Goal: Find specific page/section: Find specific page/section

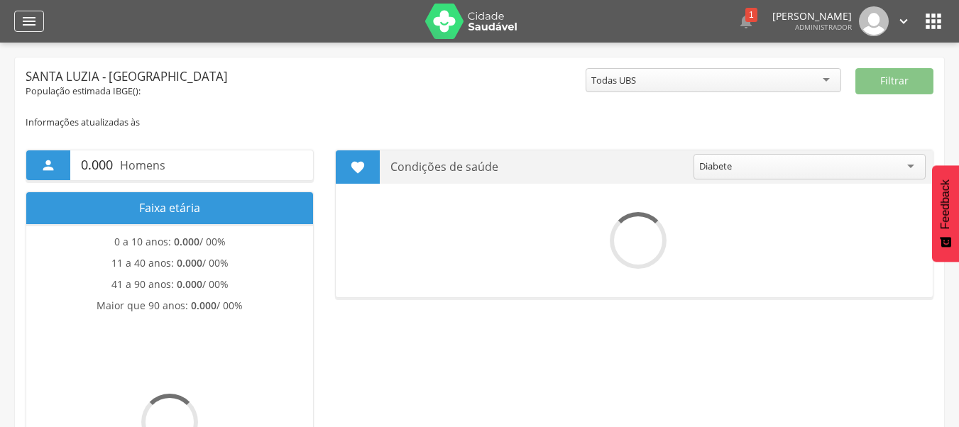
click at [40, 23] on div "" at bounding box center [29, 21] width 30 height 21
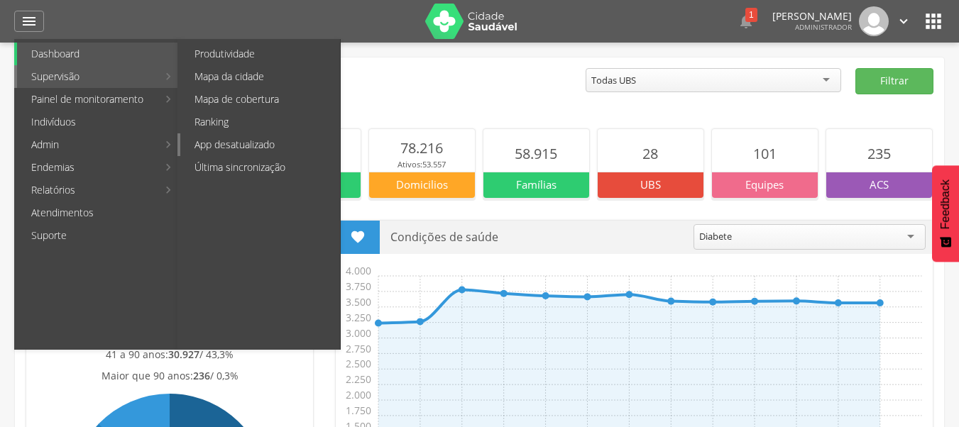
click at [249, 144] on link "App desatualizado" at bounding box center [260, 144] width 160 height 23
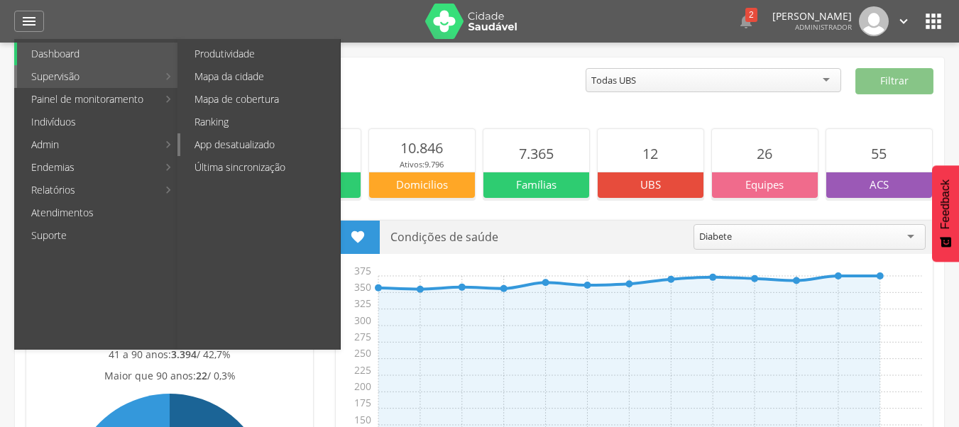
click at [264, 146] on link "App desatualizado" at bounding box center [260, 144] width 160 height 23
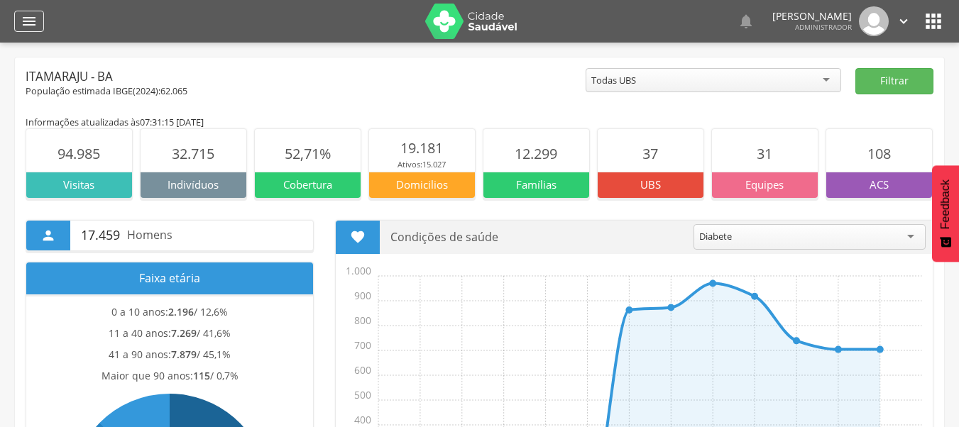
click at [31, 22] on icon "" at bounding box center [29, 21] width 17 height 17
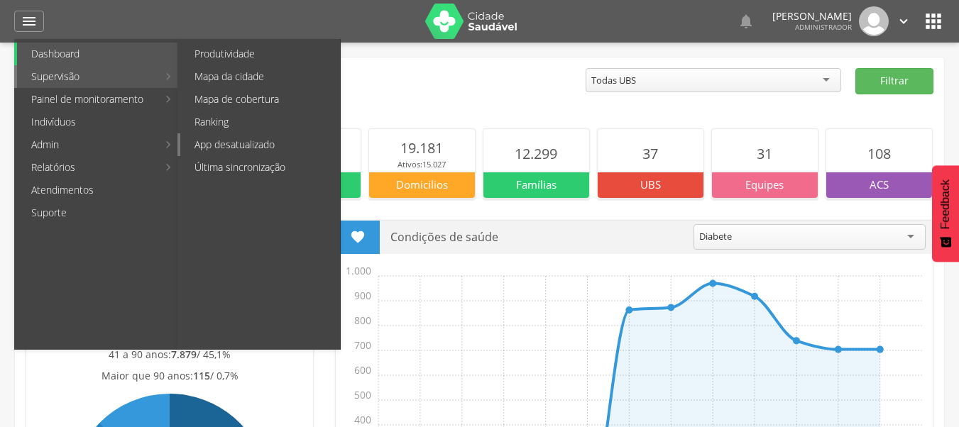
click at [253, 146] on link "App desatualizado" at bounding box center [260, 144] width 160 height 23
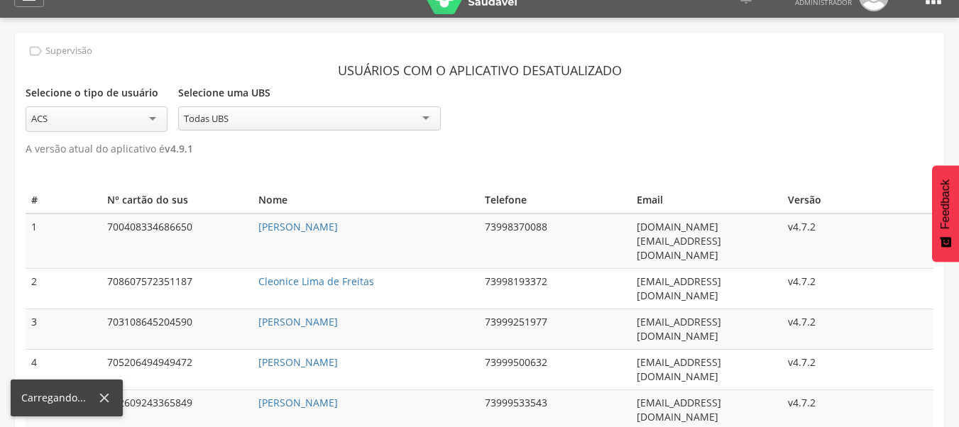
scroll to position [545, 0]
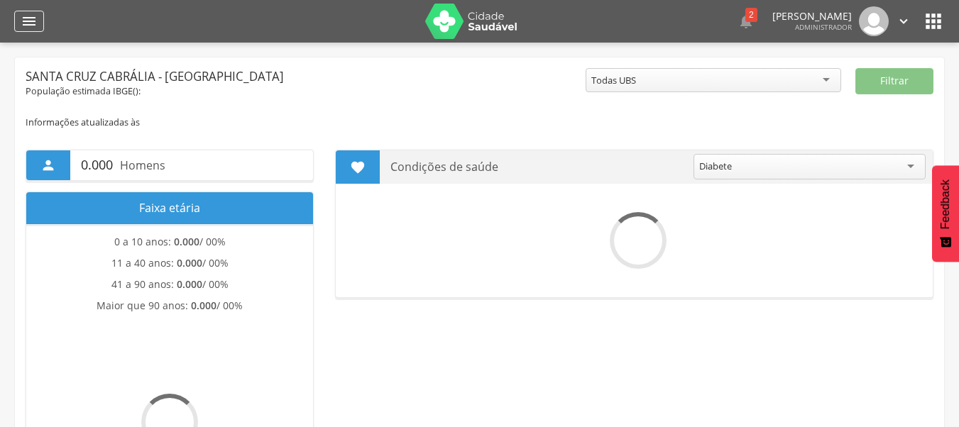
click at [27, 29] on icon "" at bounding box center [29, 21] width 17 height 17
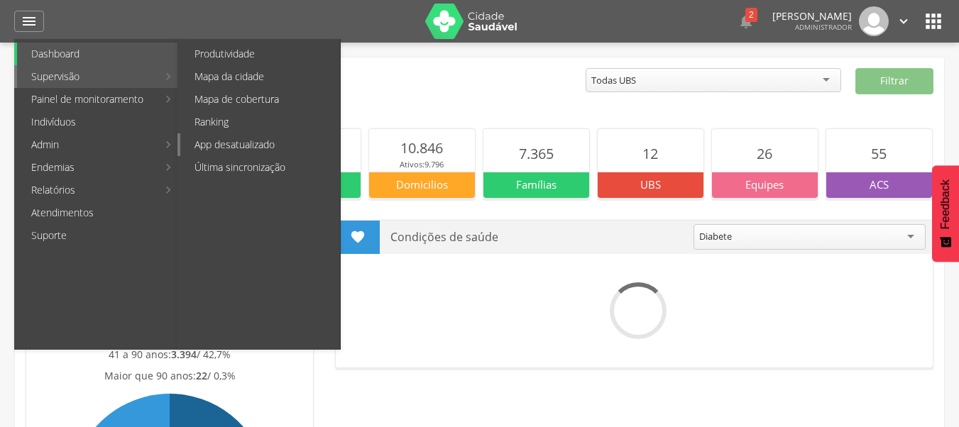
click at [257, 138] on link "App desatualizado" at bounding box center [260, 144] width 160 height 23
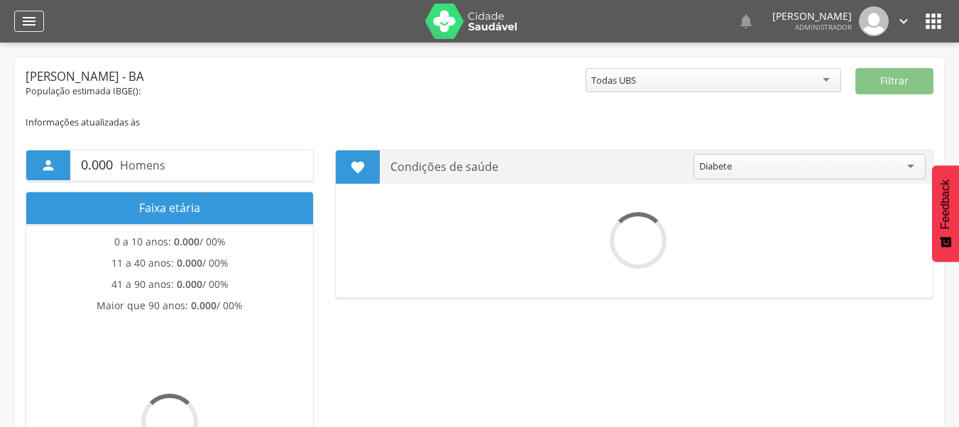
click at [23, 18] on icon "" at bounding box center [29, 21] width 17 height 17
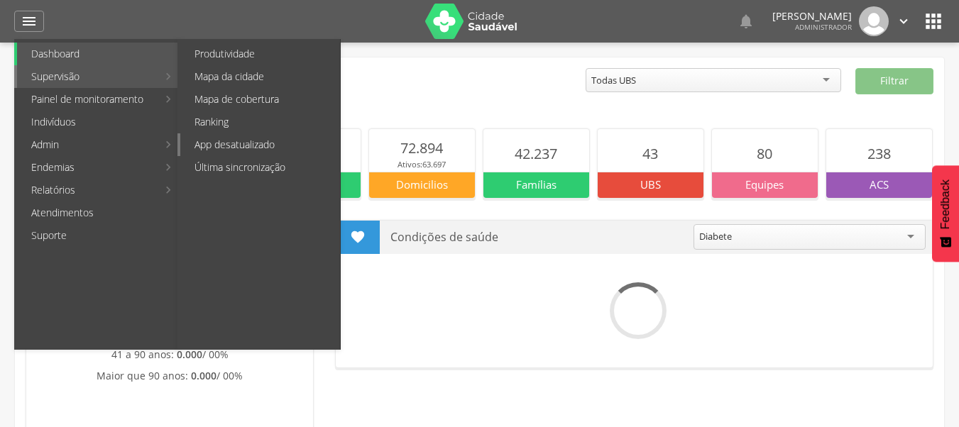
click at [240, 140] on link "App desatualizado" at bounding box center [260, 144] width 160 height 23
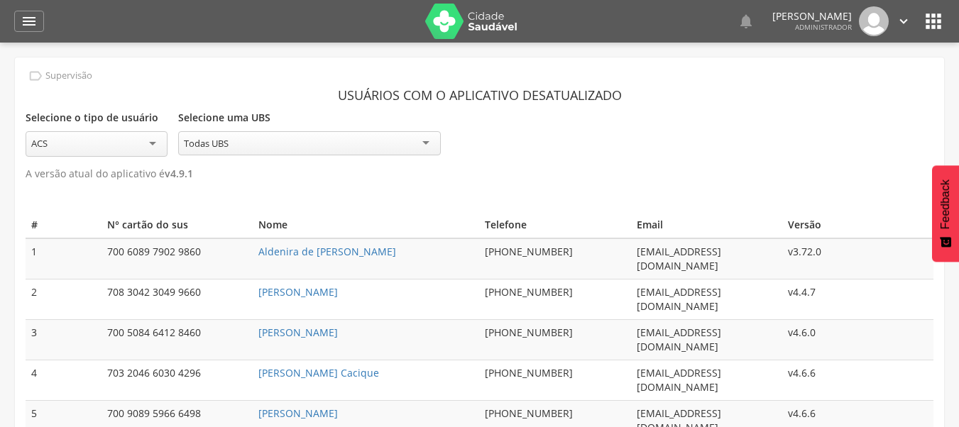
click at [929, 20] on icon "" at bounding box center [933, 21] width 23 height 23
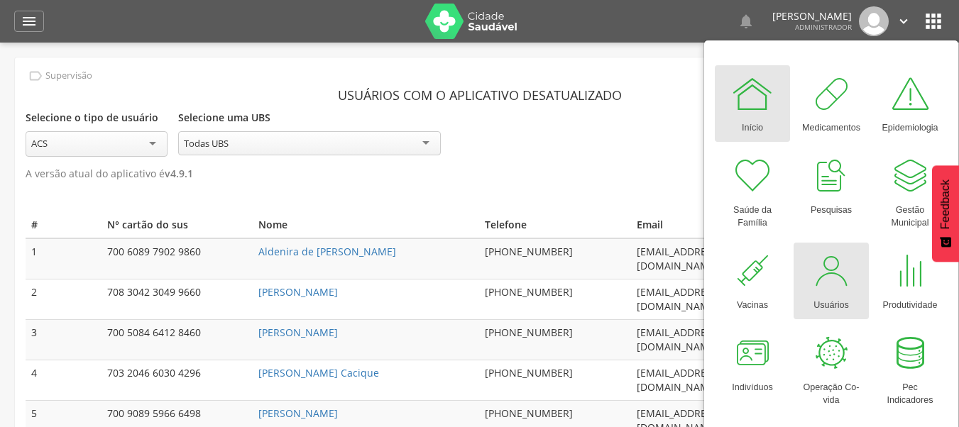
click at [847, 268] on div at bounding box center [831, 271] width 43 height 43
